Goal: Task Accomplishment & Management: Manage account settings

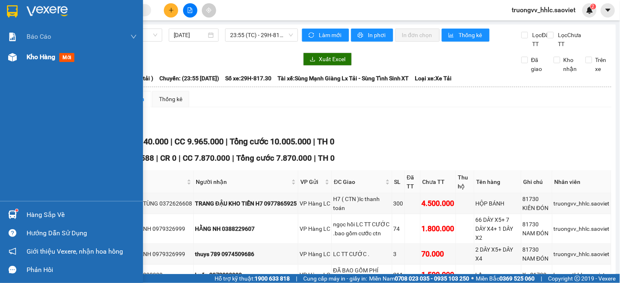
click at [40, 57] on span "Kho hàng" at bounding box center [41, 57] width 29 height 8
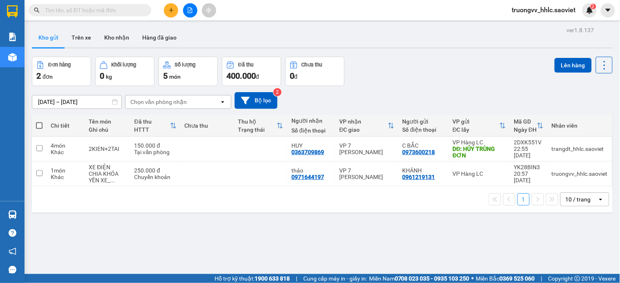
click at [54, 79] on div "2 đơn" at bounding box center [61, 75] width 50 height 11
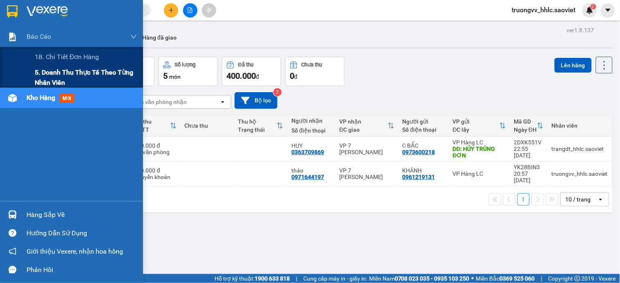
click at [59, 74] on span "5. Doanh thu thực tế theo từng nhân viên" at bounding box center [86, 77] width 102 height 20
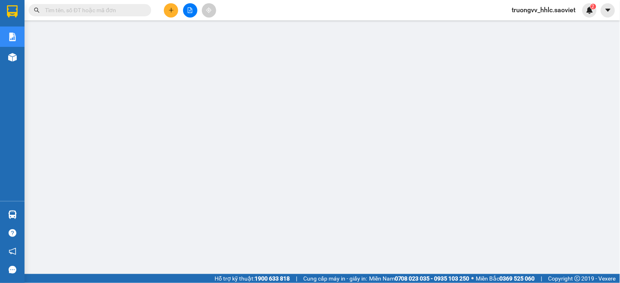
click at [537, 11] on span "truongvv_hhlc.saoviet" at bounding box center [543, 10] width 77 height 10
click at [533, 24] on span "Đăng xuất" at bounding box center [548, 25] width 60 height 9
